Goal: Transaction & Acquisition: Purchase product/service

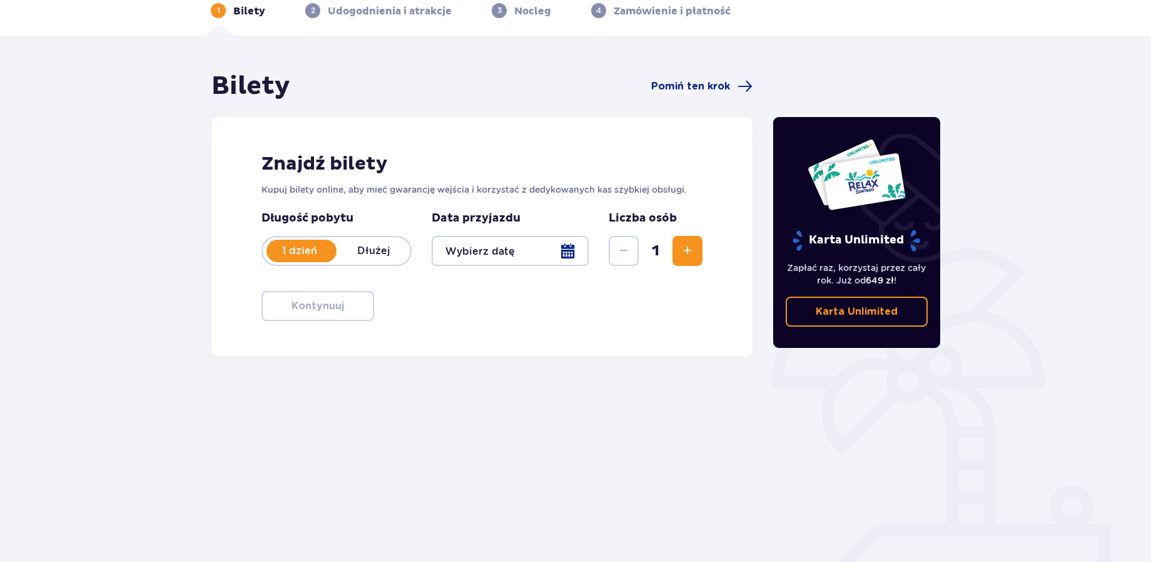
scroll to position [63, 0]
click at [566, 247] on div at bounding box center [510, 250] width 157 height 30
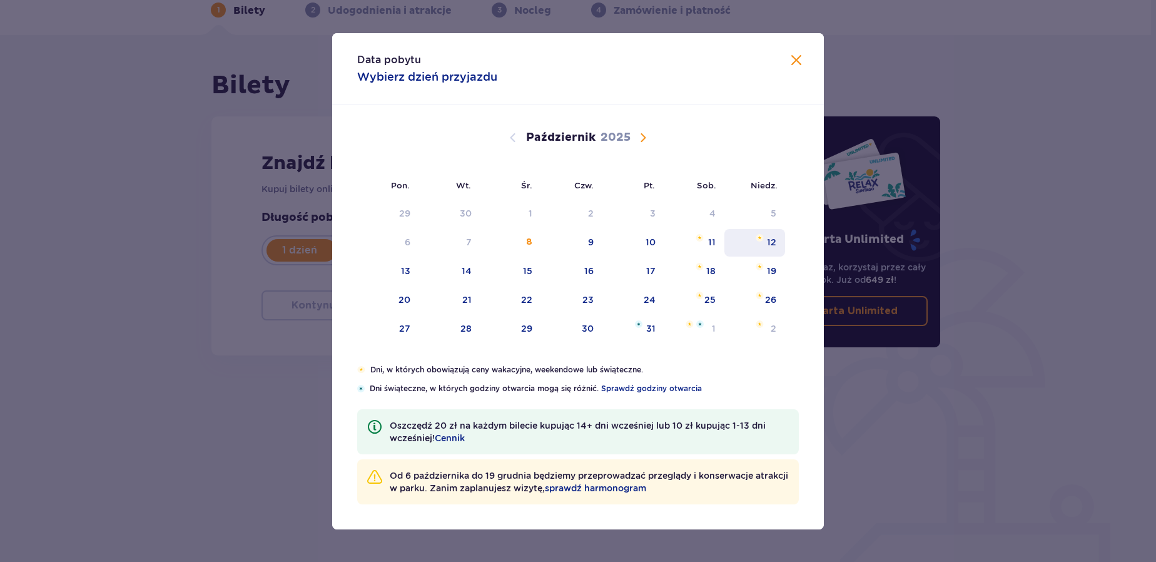
click at [771, 246] on div "12" at bounding box center [771, 242] width 9 height 13
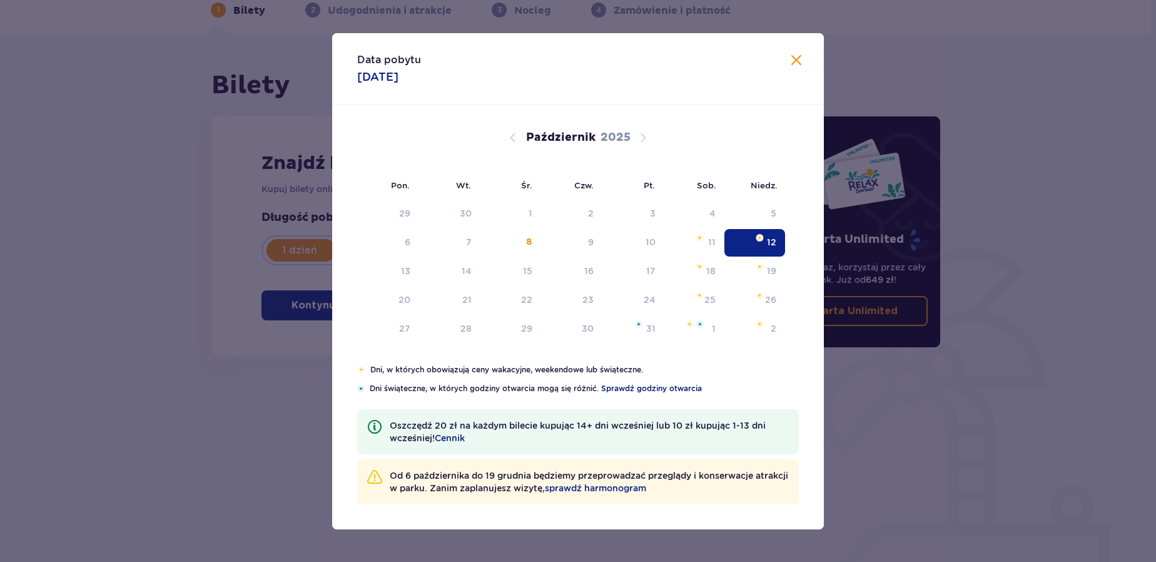
type input "[DATE]"
click at [774, 238] on div "Karta Unlimited Zapłać raz, korzystaj przez cały rok. Już od 649 zł ! Karta Unl…" at bounding box center [857, 231] width 168 height 231
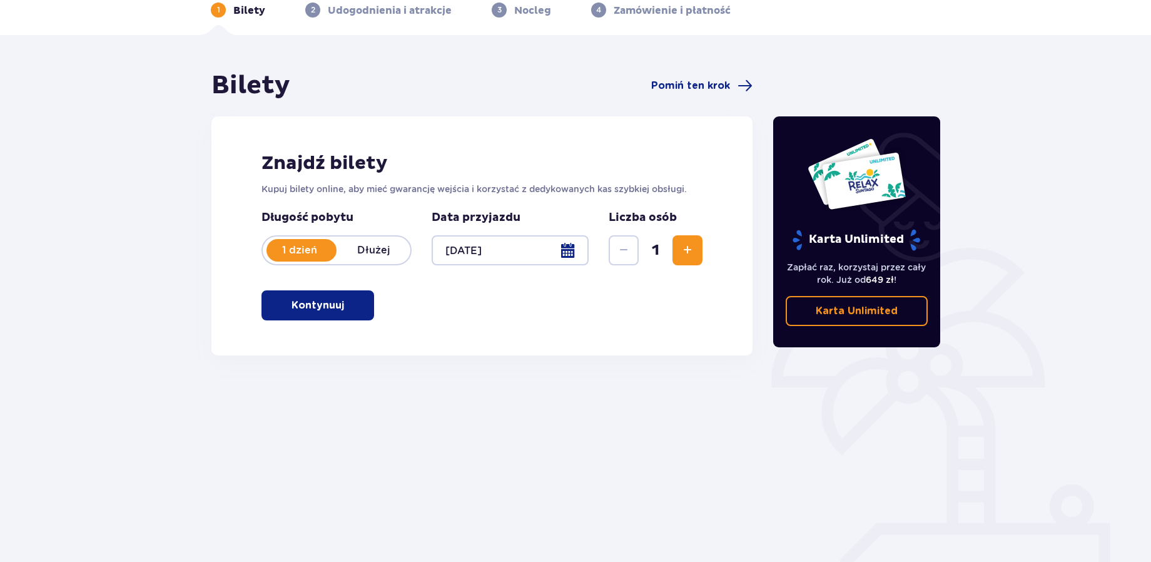
click at [339, 301] on span "button" at bounding box center [346, 305] width 15 height 15
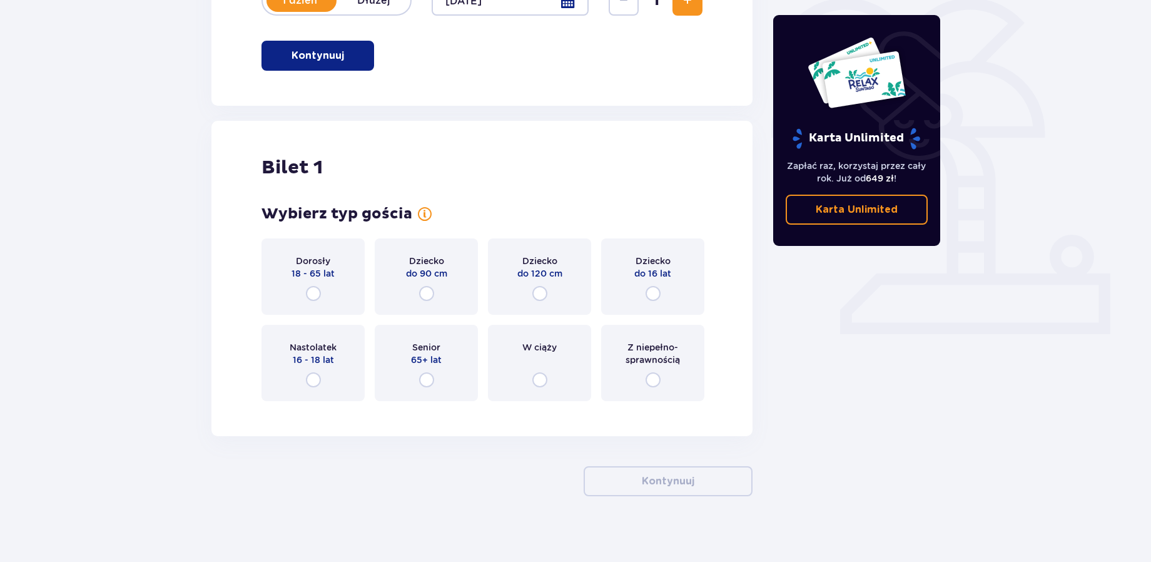
scroll to position [321, 0]
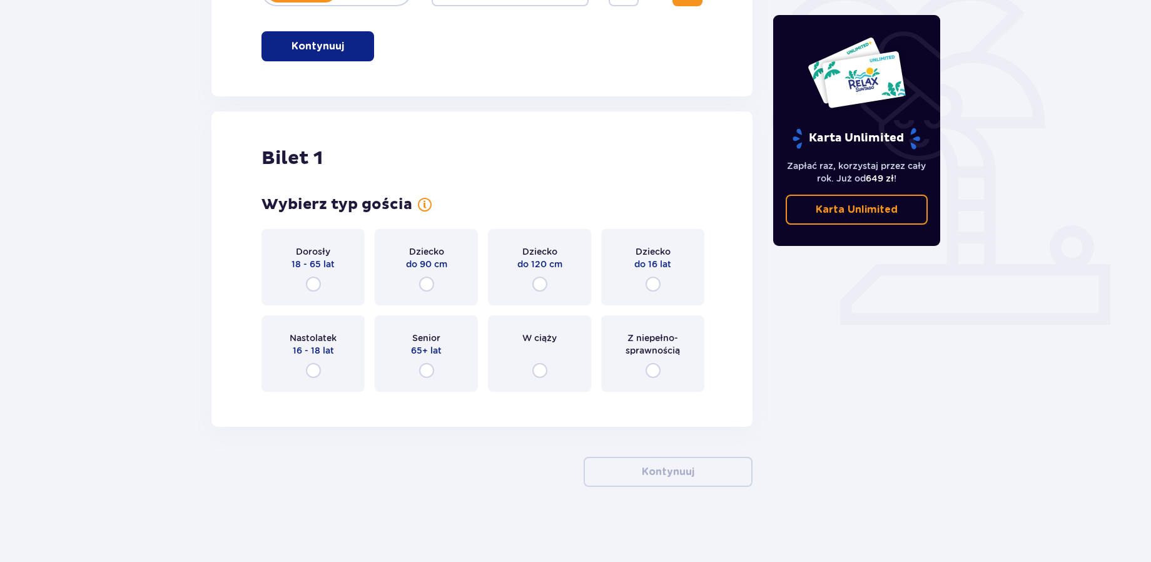
click at [313, 274] on div "Dorosły 18 - 65 lat" at bounding box center [312, 267] width 103 height 76
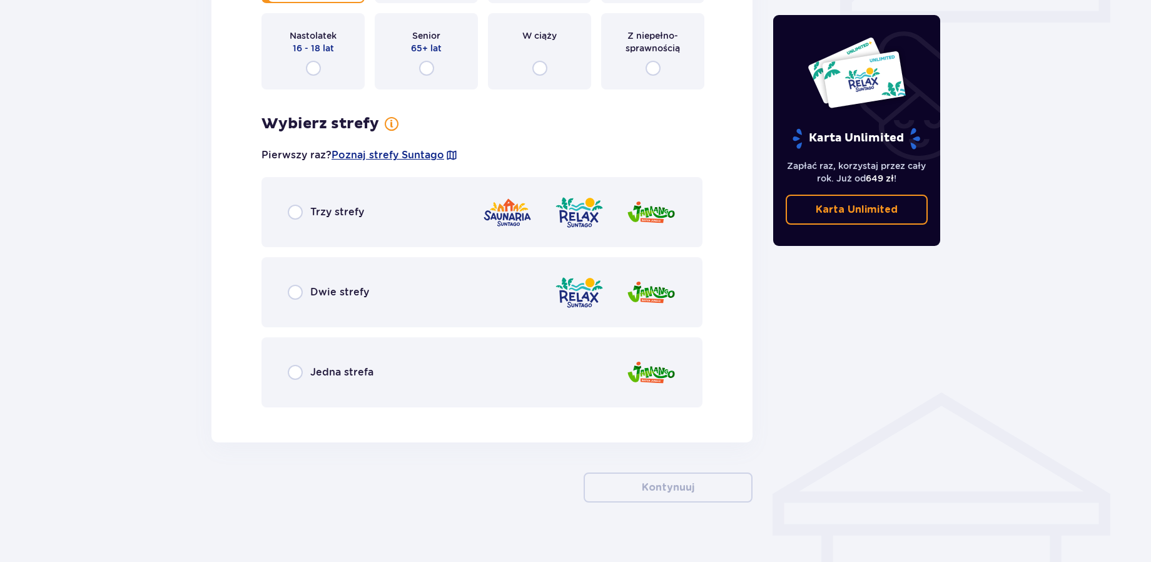
scroll to position [639, 0]
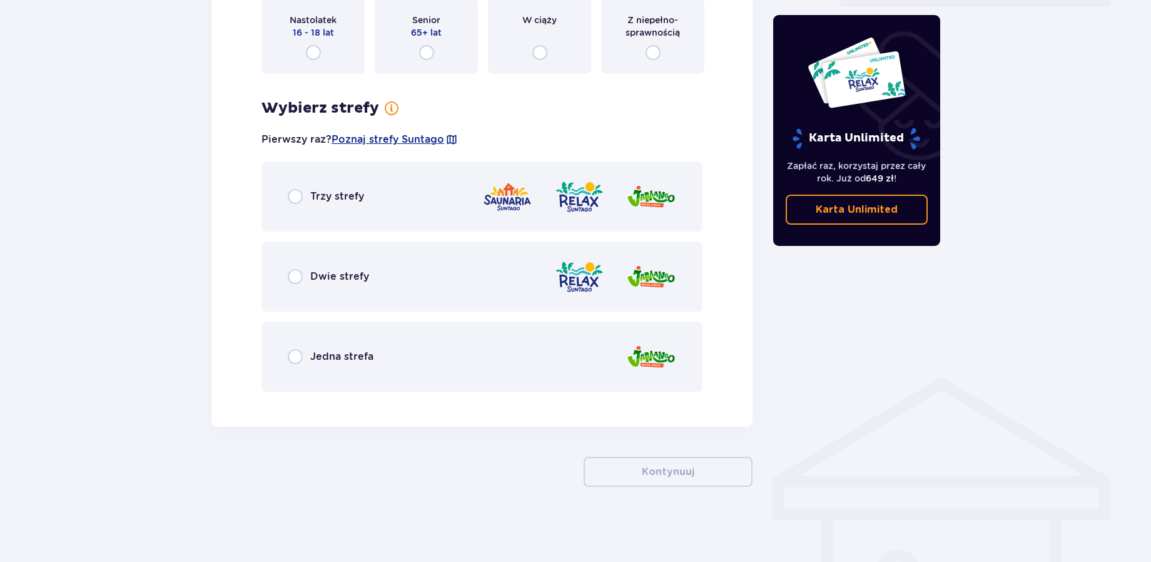
click at [318, 203] on span "Trzy strefy" at bounding box center [337, 197] width 54 height 14
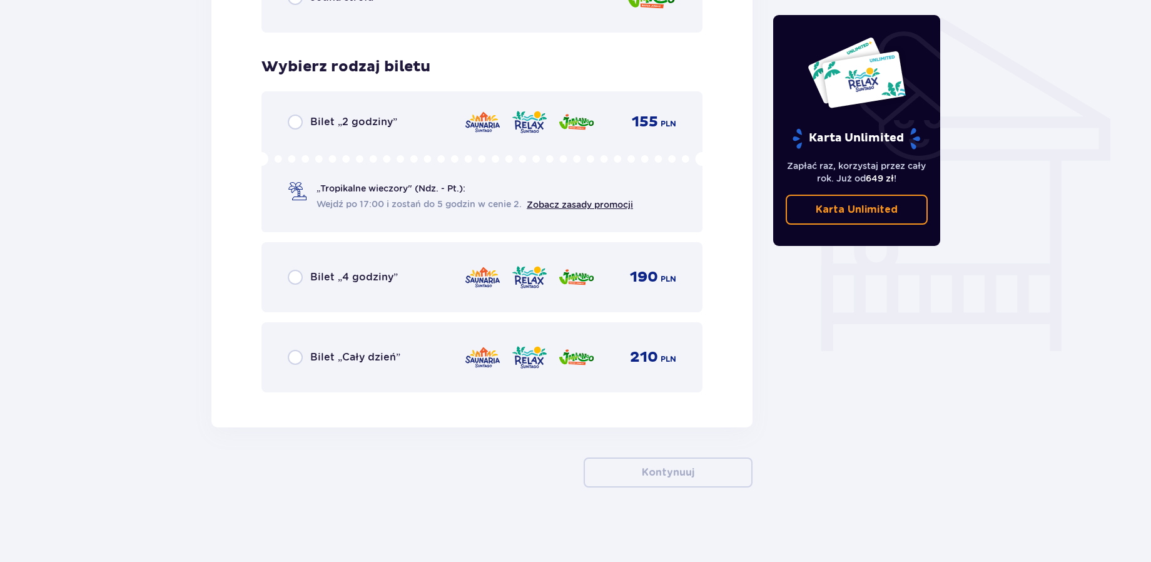
scroll to position [999, 0]
